Goal: Transaction & Acquisition: Download file/media

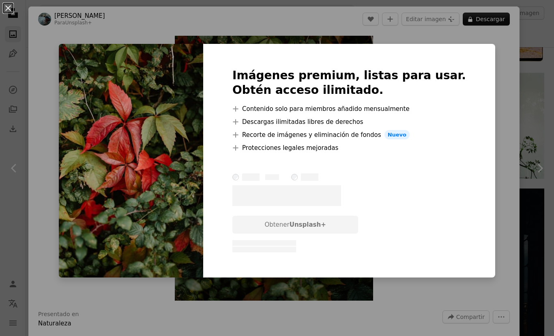
scroll to position [3689, 0]
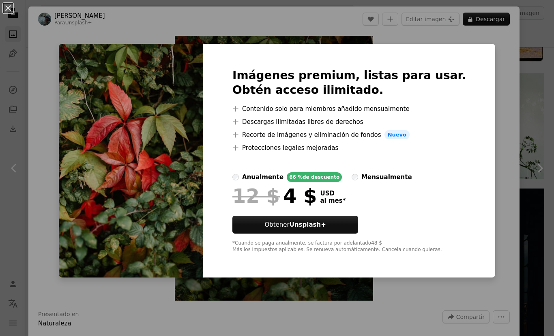
click at [145, 108] on img at bounding box center [131, 161] width 144 height 234
click at [4, 6] on button "An X shape" at bounding box center [8, 8] width 10 height 10
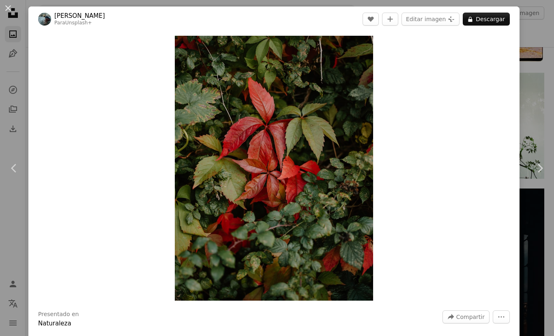
click at [11, 8] on button "An X shape" at bounding box center [8, 8] width 10 height 10
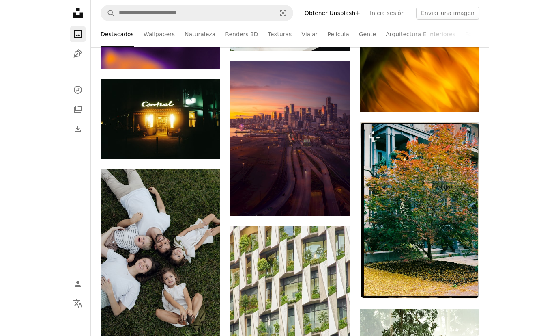
scroll to position [3443, 0]
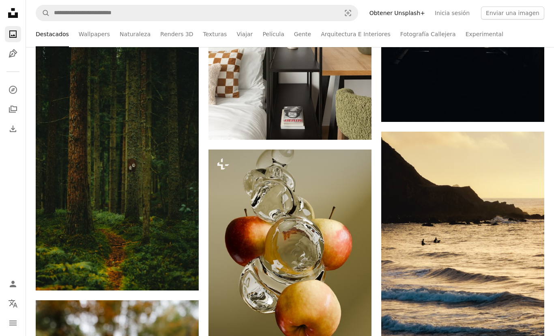
click at [99, 123] on img at bounding box center [117, 168] width 163 height 245
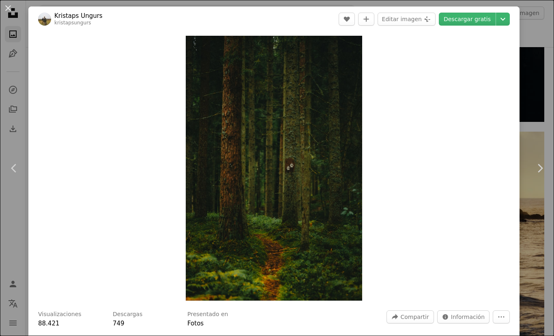
click at [13, 4] on button "An X shape" at bounding box center [8, 8] width 10 height 10
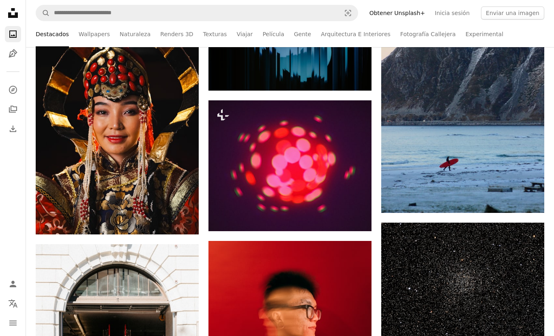
scroll to position [6034, 0]
click at [123, 28] on link "Naturaleza" at bounding box center [135, 34] width 31 height 26
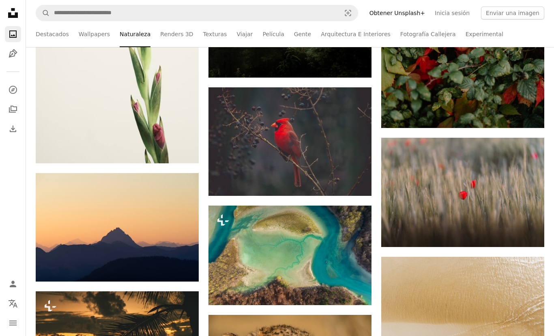
scroll to position [1280, 0]
click at [155, 234] on img at bounding box center [117, 227] width 163 height 109
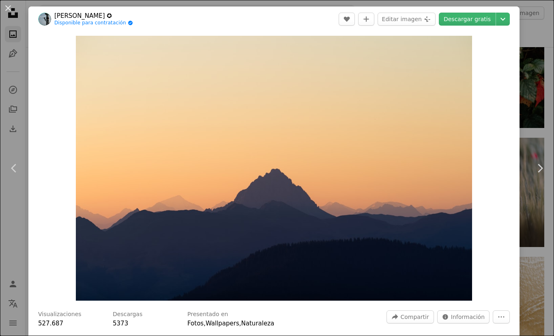
click at [11, 11] on button "An X shape" at bounding box center [8, 8] width 10 height 10
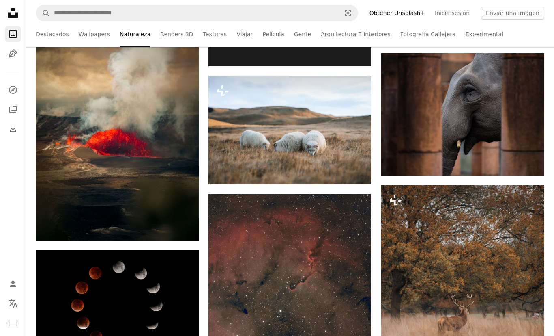
scroll to position [4665, 0]
click at [68, 167] on img at bounding box center [117, 118] width 163 height 245
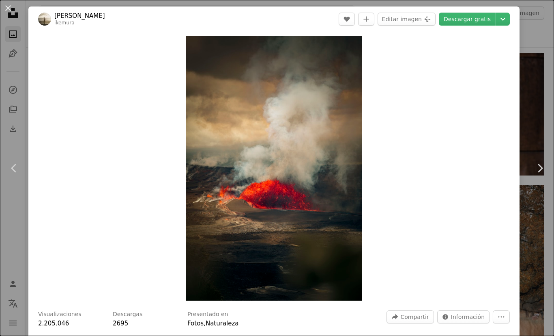
click at [12, 9] on button "An X shape" at bounding box center [8, 8] width 10 height 10
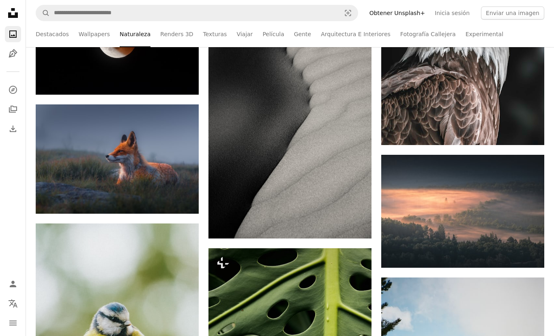
scroll to position [6183, 0]
click at [523, 217] on img at bounding box center [463, 211] width 163 height 113
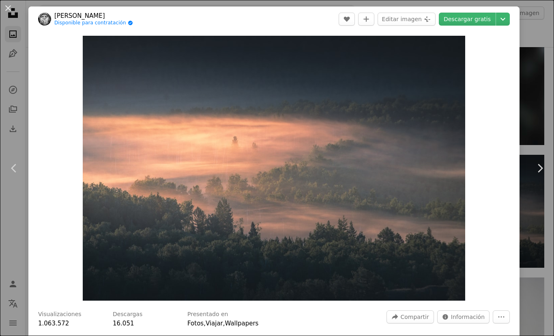
click at [487, 16] on link "Descargar gratis" at bounding box center [467, 19] width 57 height 13
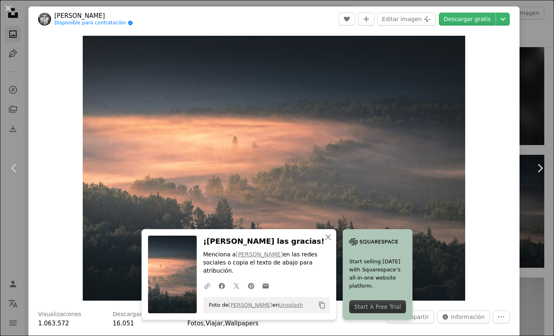
click at [510, 17] on icon "Chevron down" at bounding box center [503, 19] width 13 height 10
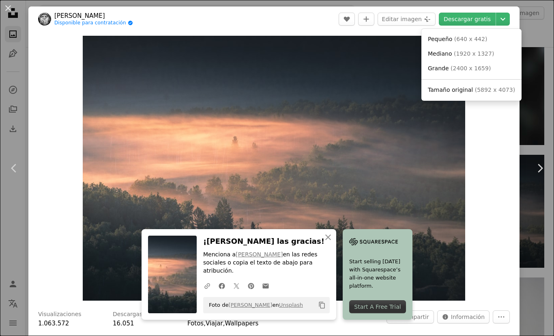
click at [492, 65] on link "Grande ( 2400 x 1659 )" at bounding box center [472, 68] width 94 height 15
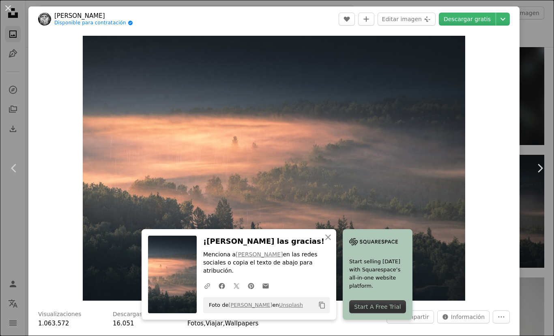
click at [11, 11] on button "An X shape" at bounding box center [8, 8] width 10 height 10
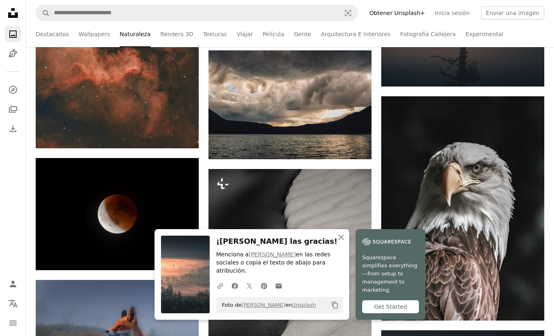
scroll to position [5997, 0]
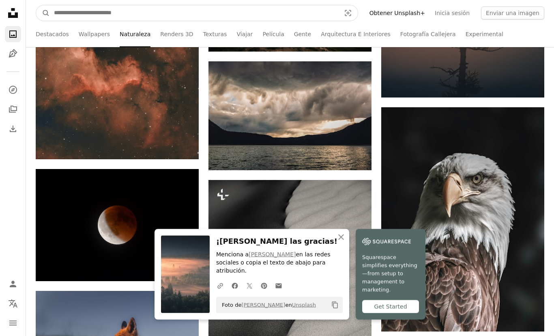
click at [318, 16] on input "Encuentra imágenes en todo el sitio" at bounding box center [194, 12] width 289 height 15
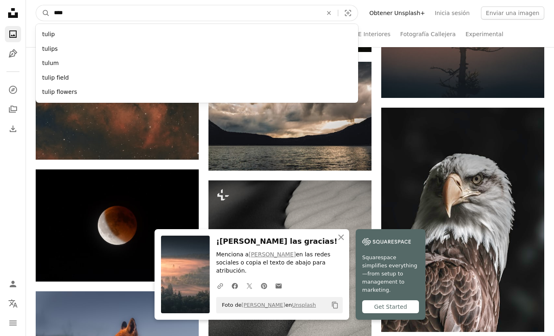
type input "*****"
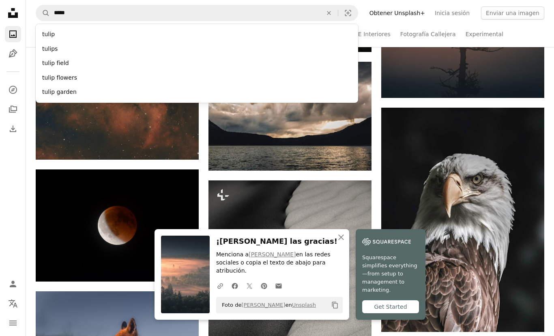
click at [86, 73] on div "tulip flowers" at bounding box center [197, 78] width 323 height 15
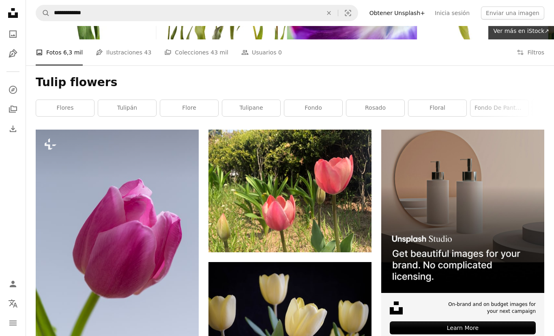
scroll to position [24, 0]
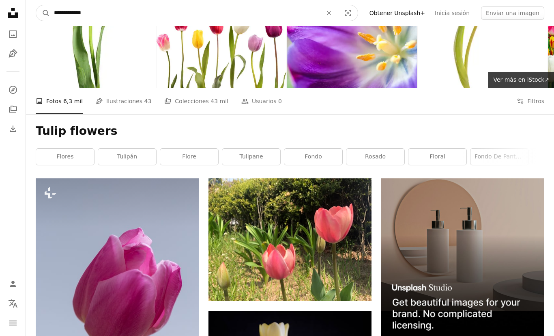
click at [291, 9] on input "**********" at bounding box center [185, 12] width 270 height 15
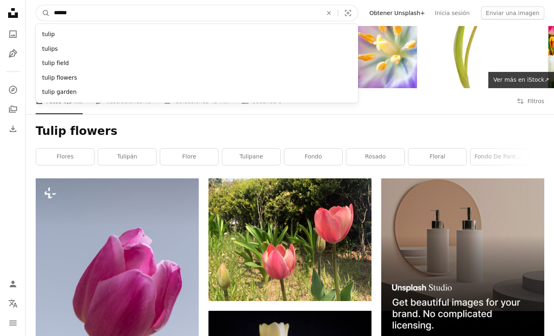
type input "*****"
click at [43, 13] on button "A magnifying glass" at bounding box center [43, 12] width 14 height 15
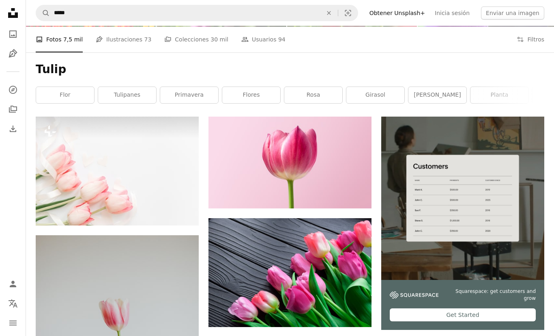
scroll to position [81, 0]
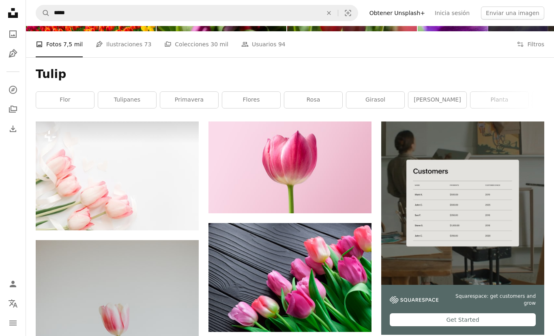
click at [338, 13] on icon "An X shape" at bounding box center [329, 13] width 18 height 6
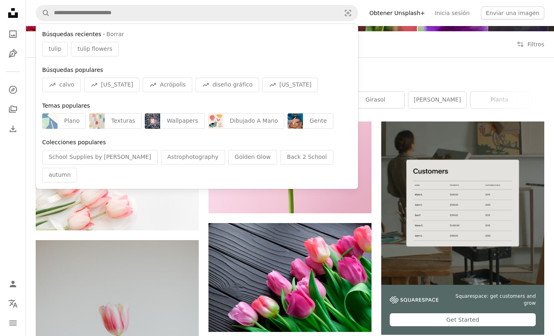
click at [9, 19] on icon "Unsplash logo Página de inicio de Unsplash" at bounding box center [13, 13] width 16 height 16
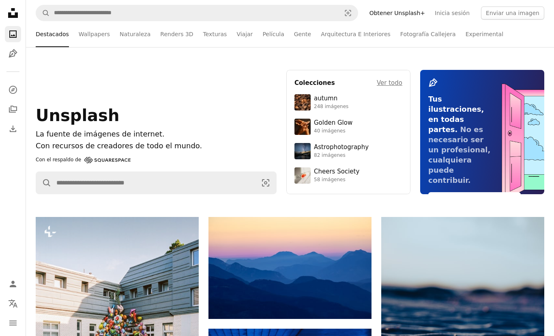
click at [274, 27] on link "Película" at bounding box center [274, 34] width 22 height 26
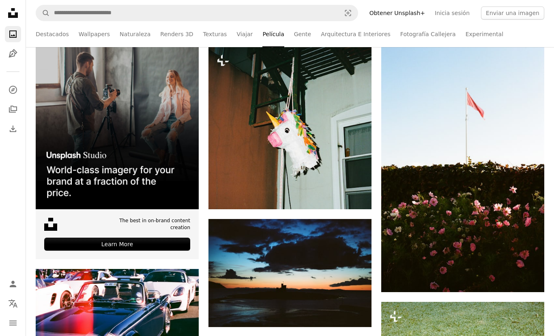
scroll to position [172, 0]
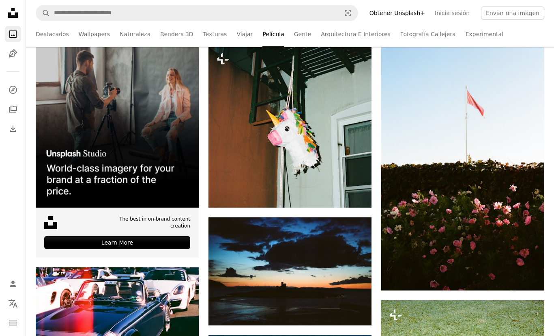
click at [513, 235] on img at bounding box center [463, 168] width 163 height 246
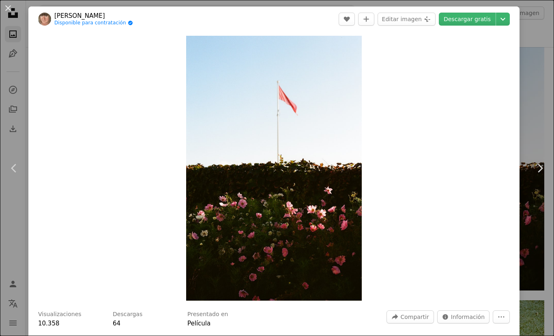
click at [13, 4] on button "An X shape" at bounding box center [8, 8] width 10 height 10
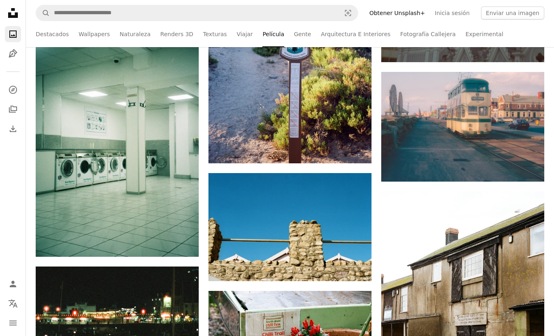
scroll to position [6165, 0]
